Goal: Task Accomplishment & Management: Use online tool/utility

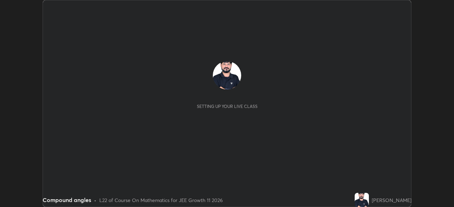
scroll to position [207, 453]
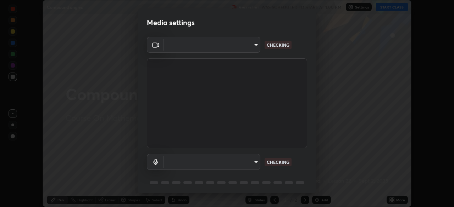
type input "b45de7ee0fa5affbd86f381d9850d11959442b20ac23425cf08cd12c60232317"
type input "default"
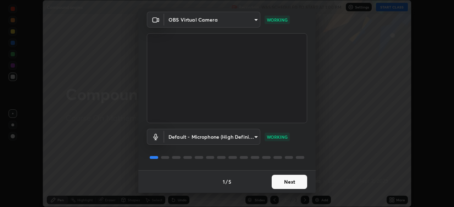
click at [287, 181] on button "Next" at bounding box center [288, 182] width 35 height 14
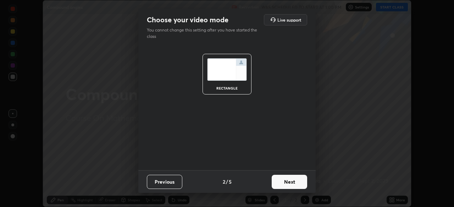
click at [290, 180] on button "Next" at bounding box center [288, 182] width 35 height 14
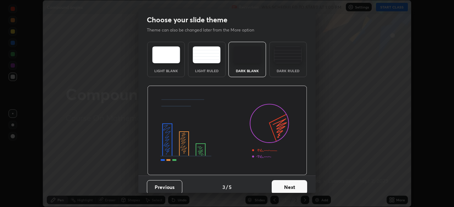
click at [289, 185] on button "Next" at bounding box center [288, 187] width 35 height 14
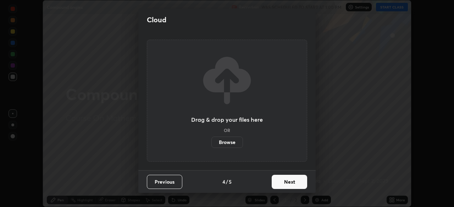
click at [290, 181] on button "Next" at bounding box center [288, 182] width 35 height 14
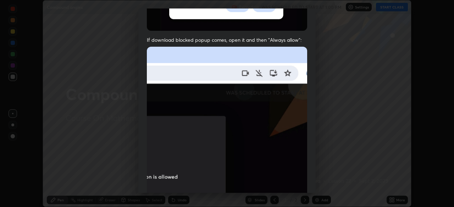
scroll to position [153, 0]
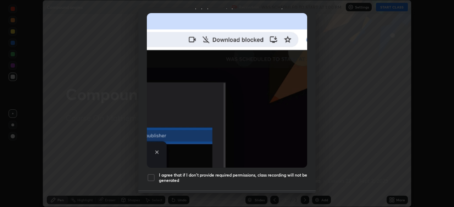
click at [150, 174] on div at bounding box center [151, 178] width 9 height 9
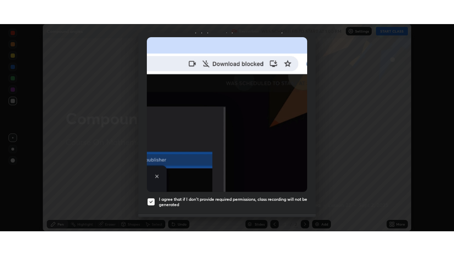
scroll to position [170, 0]
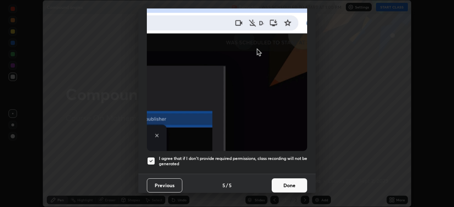
click at [289, 182] on button "Done" at bounding box center [288, 186] width 35 height 14
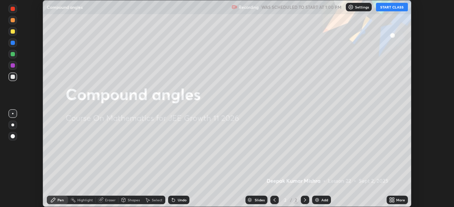
click at [393, 6] on button "START CLASS" at bounding box center [392, 7] width 32 height 9
click at [392, 7] on button "End Class" at bounding box center [393, 7] width 29 height 9
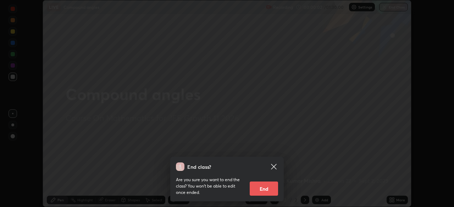
click at [275, 166] on icon at bounding box center [273, 166] width 5 height 5
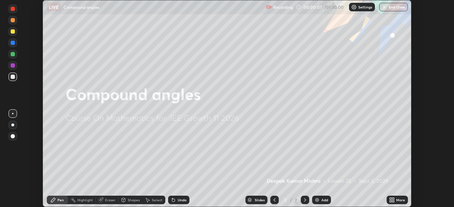
click at [400, 199] on div "More" at bounding box center [400, 200] width 9 height 4
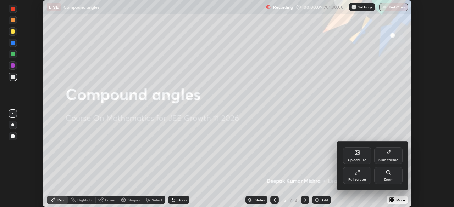
click at [360, 175] on div "Full screen" at bounding box center [357, 175] width 28 height 17
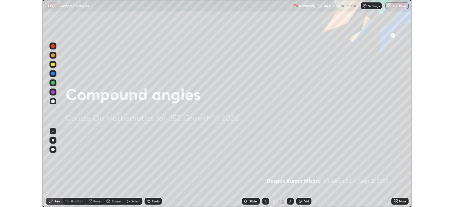
scroll to position [255, 454]
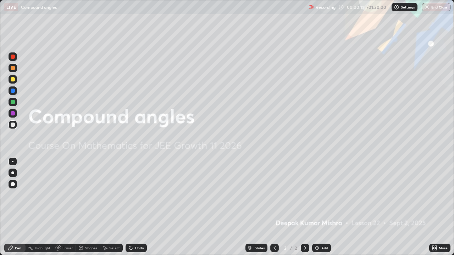
click at [318, 207] on img at bounding box center [317, 248] width 6 height 6
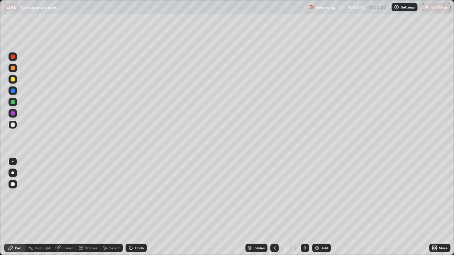
click at [13, 79] on div at bounding box center [13, 79] width 4 height 4
click at [13, 89] on div at bounding box center [13, 91] width 4 height 4
click at [69, 207] on div "Eraser" at bounding box center [67, 248] width 11 height 4
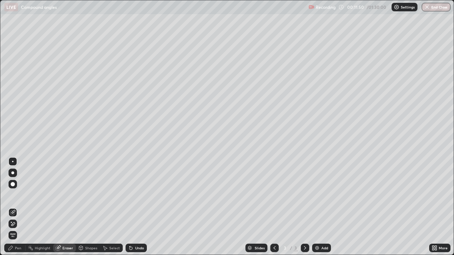
click at [19, 207] on div "Pen" at bounding box center [18, 248] width 6 height 4
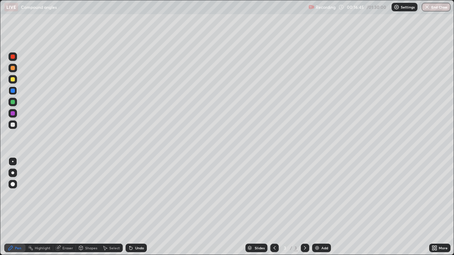
click at [11, 124] on div at bounding box center [13, 125] width 4 height 4
click at [318, 207] on img at bounding box center [317, 248] width 6 height 6
click at [13, 79] on div at bounding box center [13, 79] width 4 height 4
click at [13, 125] on div at bounding box center [13, 125] width 4 height 4
click at [12, 78] on div at bounding box center [13, 79] width 4 height 4
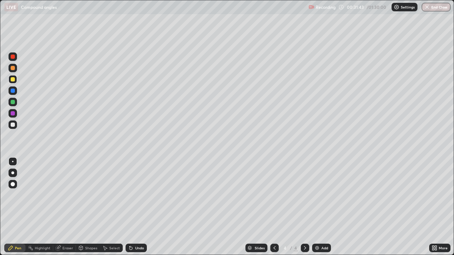
click at [319, 207] on img at bounding box center [317, 248] width 6 height 6
click at [12, 114] on div at bounding box center [13, 113] width 4 height 4
click at [14, 125] on div at bounding box center [13, 125] width 4 height 4
click at [70, 207] on div "Eraser" at bounding box center [67, 248] width 11 height 4
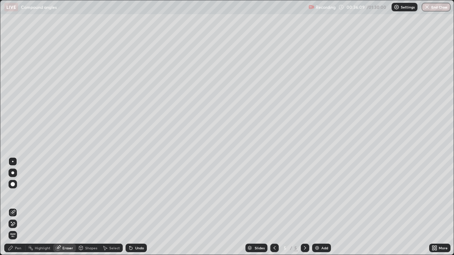
click at [21, 207] on div "Pen" at bounding box center [18, 248] width 6 height 4
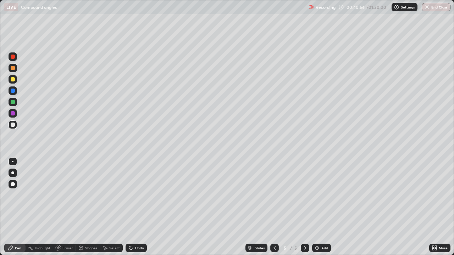
click at [318, 207] on img at bounding box center [317, 248] width 6 height 6
click at [13, 78] on div at bounding box center [13, 79] width 4 height 4
click at [12, 123] on div at bounding box center [13, 125] width 4 height 4
click at [13, 113] on div at bounding box center [13, 113] width 4 height 4
click at [318, 207] on img at bounding box center [317, 248] width 6 height 6
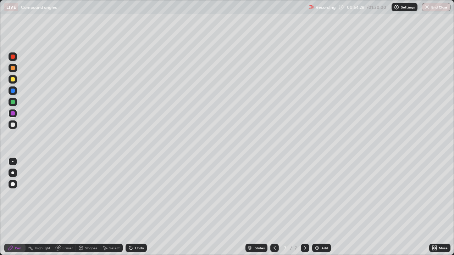
click at [13, 124] on div at bounding box center [13, 125] width 4 height 4
click at [11, 78] on div at bounding box center [13, 79] width 4 height 4
click at [318, 207] on img at bounding box center [317, 248] width 6 height 6
click at [12, 78] on div at bounding box center [13, 79] width 4 height 4
click at [12, 123] on div at bounding box center [13, 125] width 4 height 4
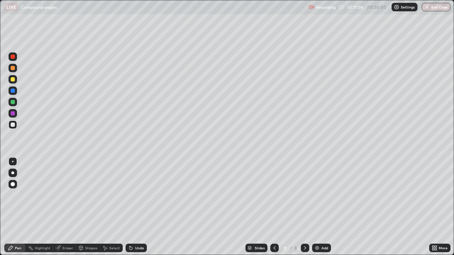
click at [13, 79] on div at bounding box center [13, 79] width 4 height 4
click at [14, 67] on div at bounding box center [13, 68] width 4 height 4
click at [66, 207] on div "Eraser" at bounding box center [67, 248] width 11 height 4
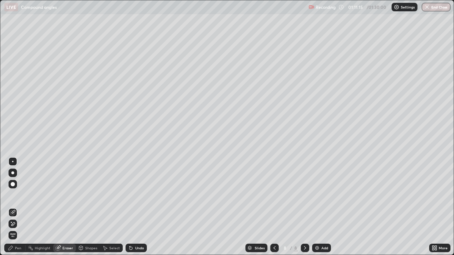
click at [17, 207] on div "Pen" at bounding box center [18, 248] width 6 height 4
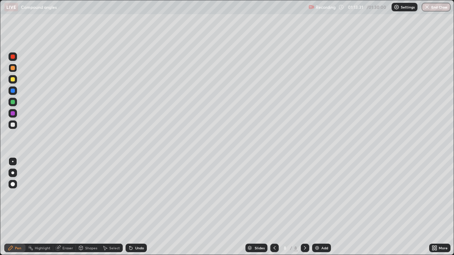
click at [70, 207] on div "Eraser" at bounding box center [67, 248] width 11 height 4
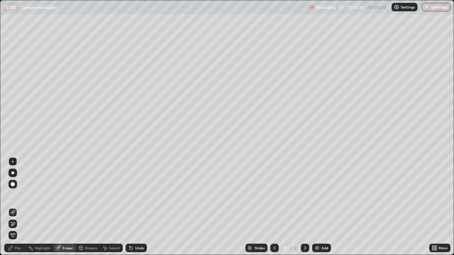
click at [19, 207] on div "Pen" at bounding box center [18, 248] width 6 height 4
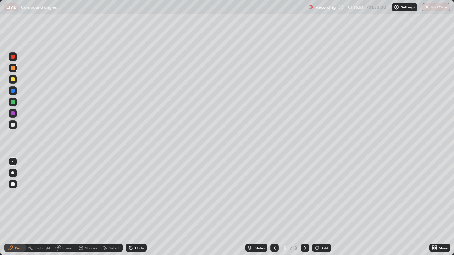
click at [315, 207] on img at bounding box center [317, 248] width 6 height 6
click at [12, 78] on div at bounding box center [13, 79] width 4 height 4
click at [13, 124] on div at bounding box center [13, 125] width 4 height 4
click at [439, 8] on button "End Class" at bounding box center [436, 7] width 28 height 9
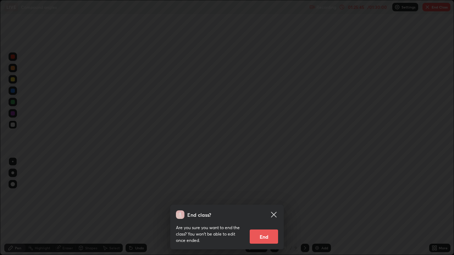
click at [268, 207] on button "End" at bounding box center [263, 237] width 28 height 14
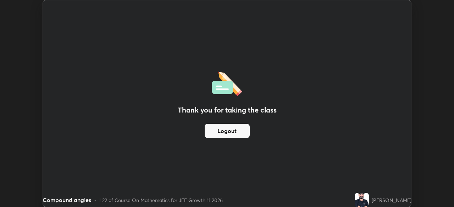
scroll to position [35232, 34986]
